Goal: Download file/media

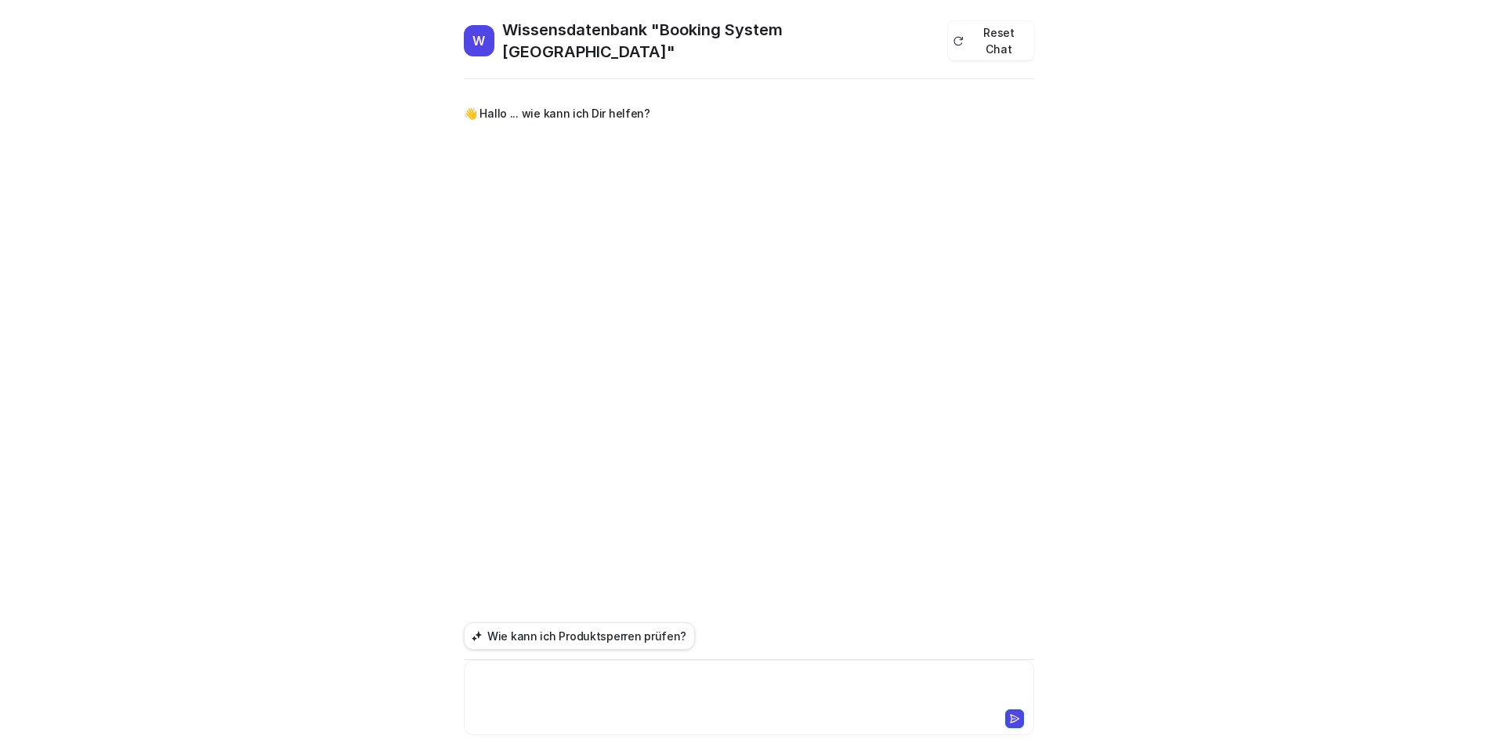
click at [569, 689] on div at bounding box center [749, 688] width 562 height 36
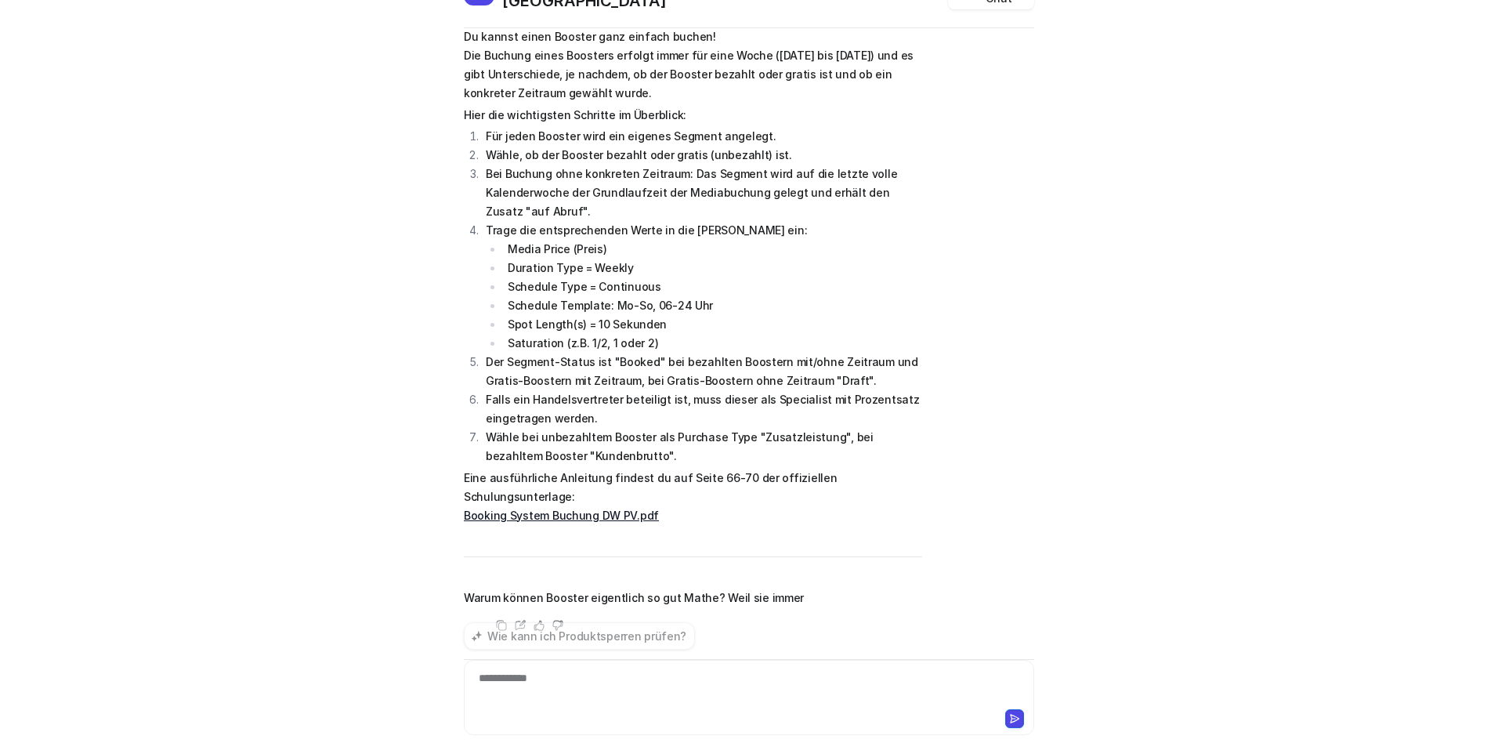
scroll to position [142, 0]
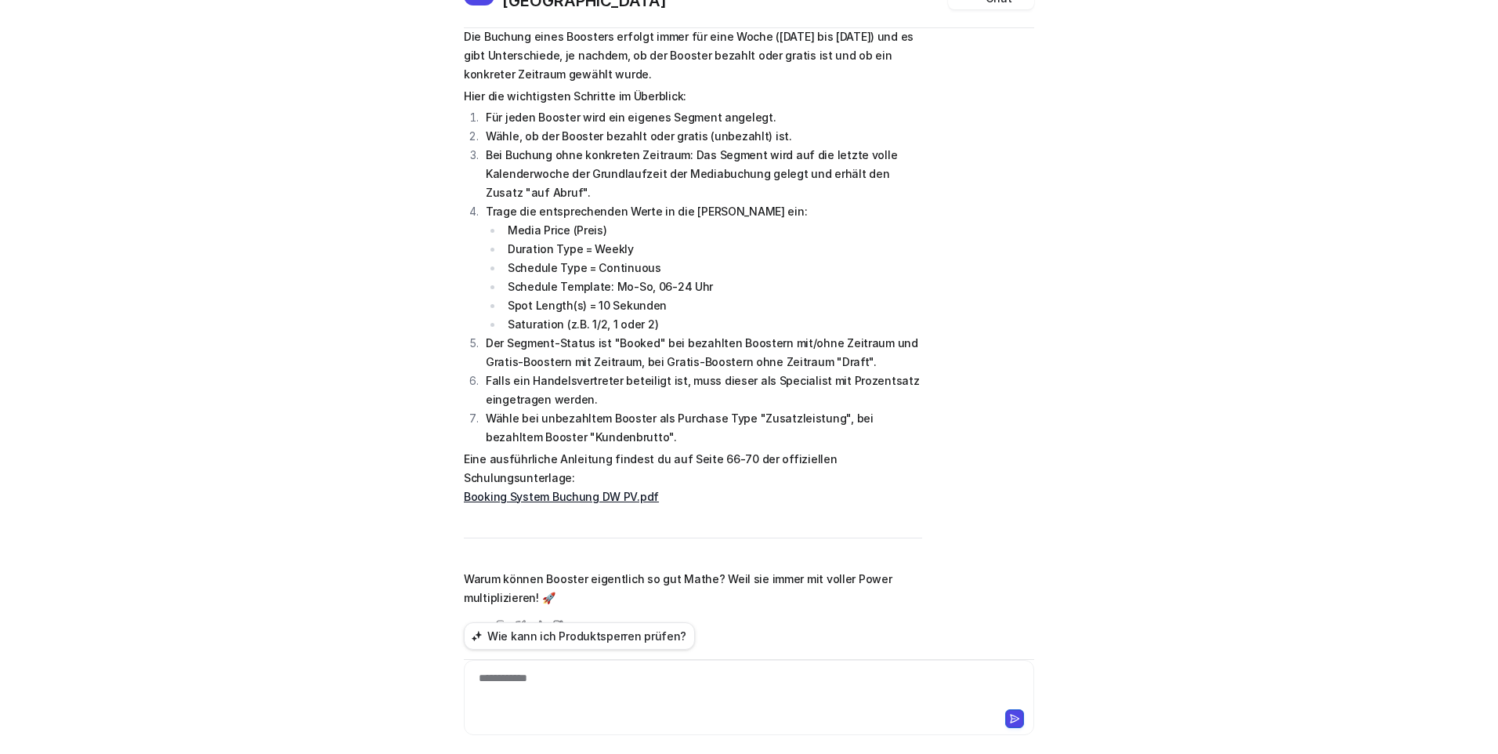
click at [614, 490] on link "Booking System Buchung DW PV.pdf" at bounding box center [561, 496] width 195 height 13
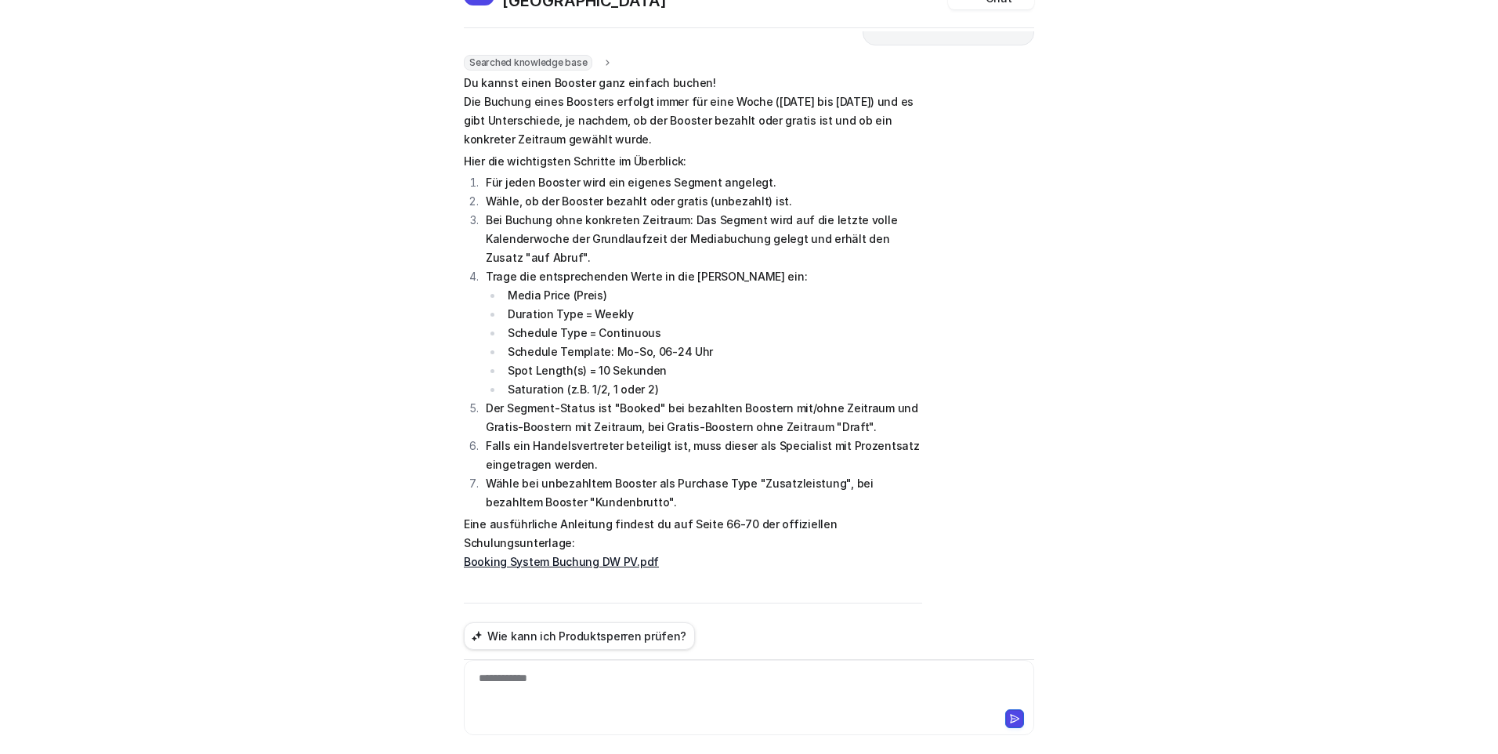
scroll to position [0, 0]
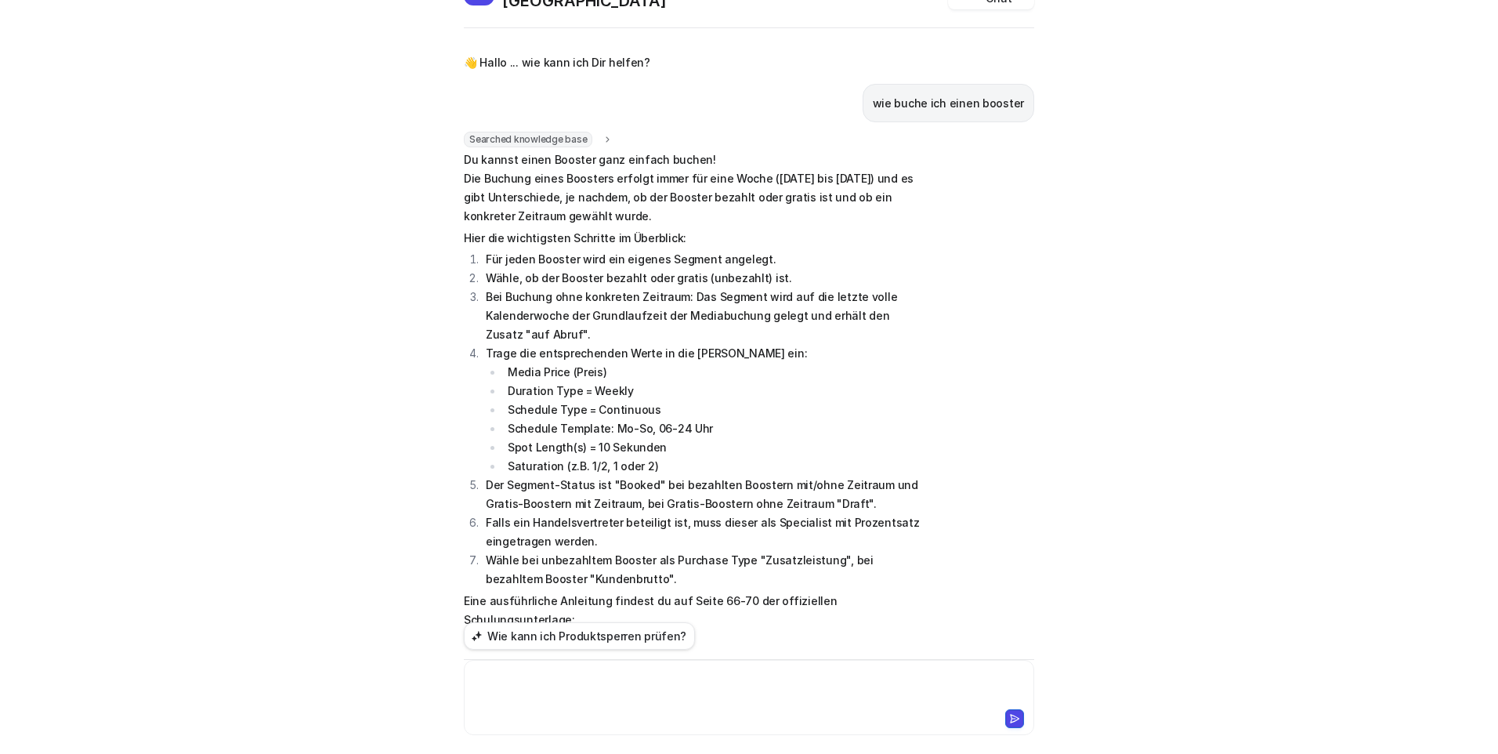
click at [603, 683] on div at bounding box center [749, 688] width 562 height 36
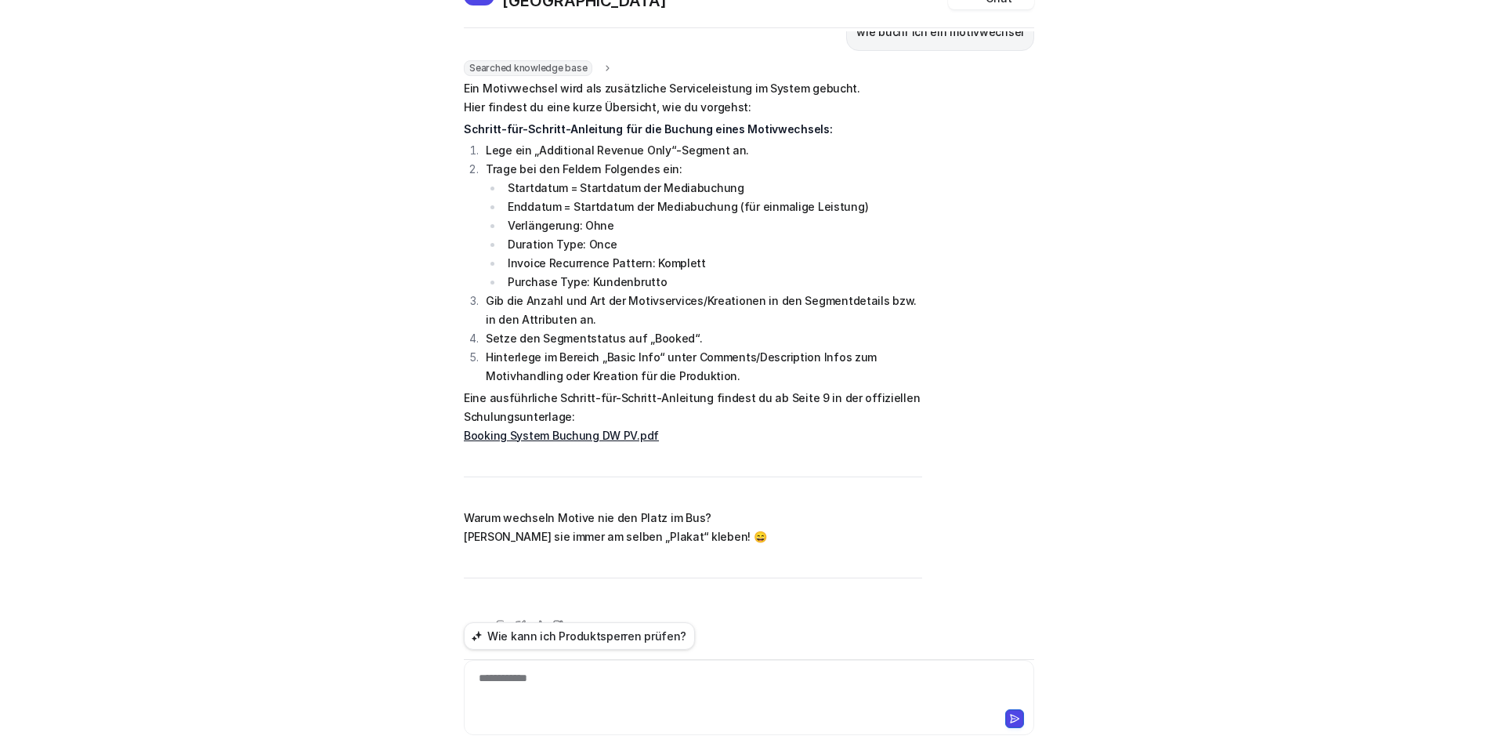
scroll to position [695, 0]
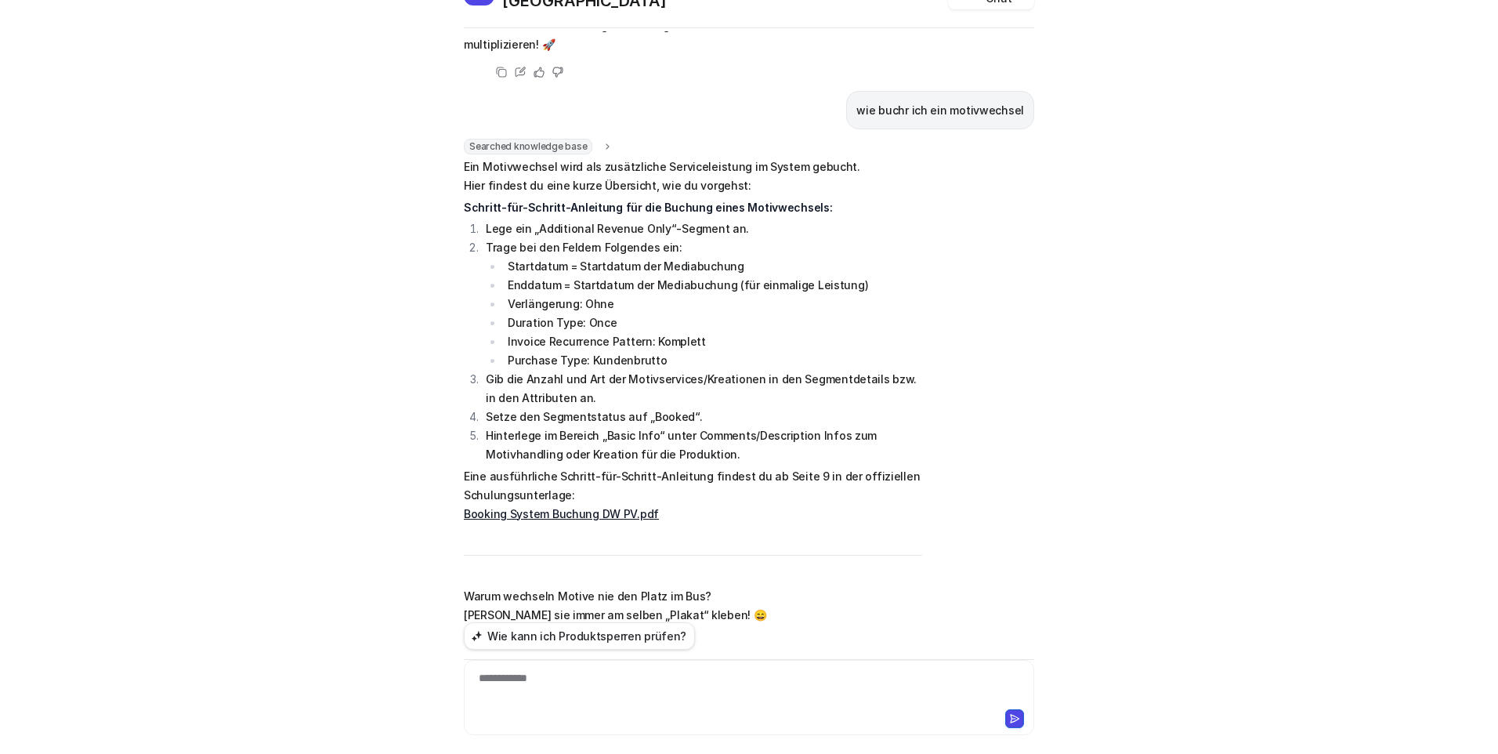
click at [612, 507] on link "Booking System Buchung DW PV.pdf" at bounding box center [561, 513] width 195 height 13
click at [605, 507] on link "Booking System Buchung DW PV.pdf" at bounding box center [561, 513] width 195 height 13
